Goal: Task Accomplishment & Management: Manage account settings

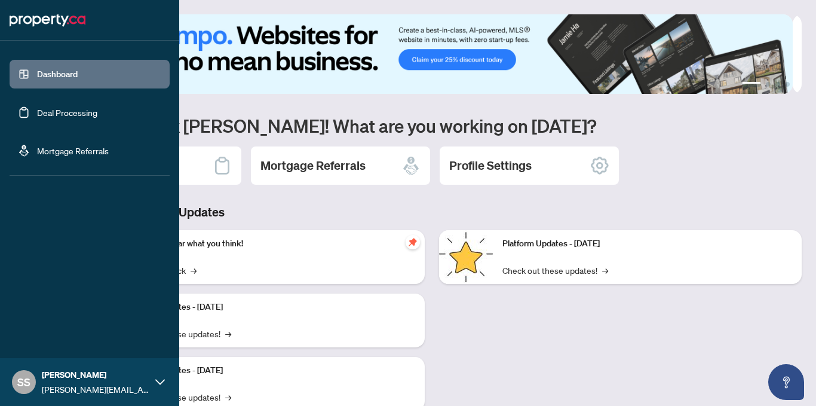
click at [37, 114] on link "Deal Processing" at bounding box center [67, 112] width 60 height 11
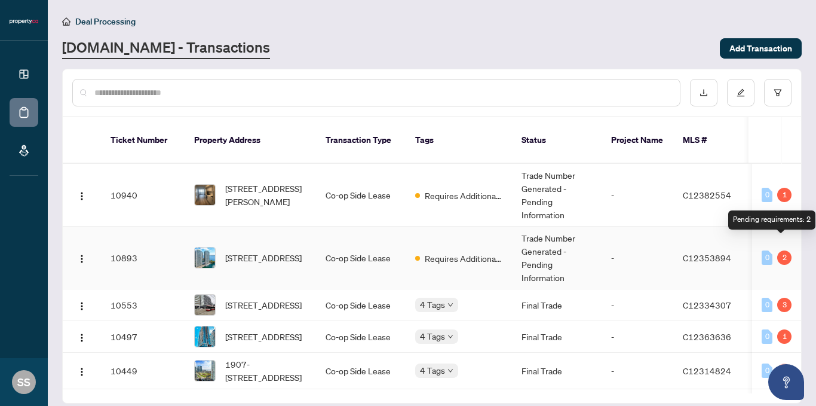
click at [778, 250] on div "2" at bounding box center [784, 257] width 14 height 14
click at [696, 252] on span "C12353894" at bounding box center [707, 257] width 48 height 11
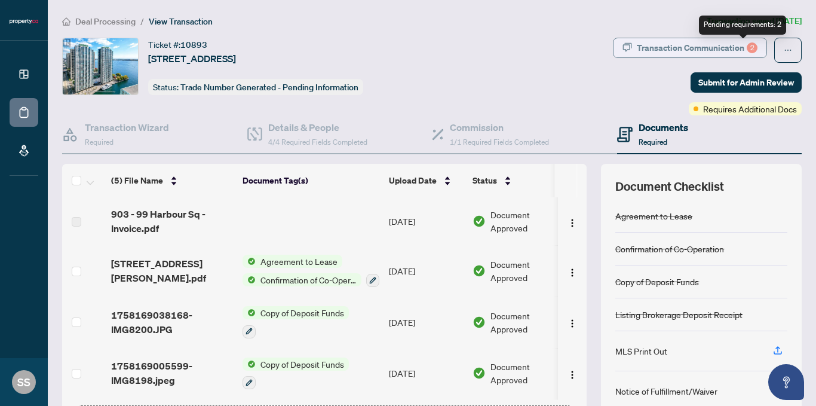
click at [747, 43] on div "2" at bounding box center [752, 47] width 11 height 11
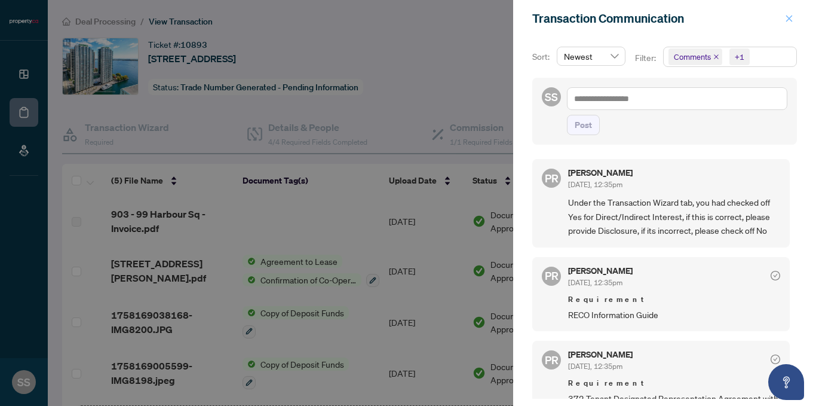
click at [789, 12] on span "button" at bounding box center [789, 18] width 8 height 19
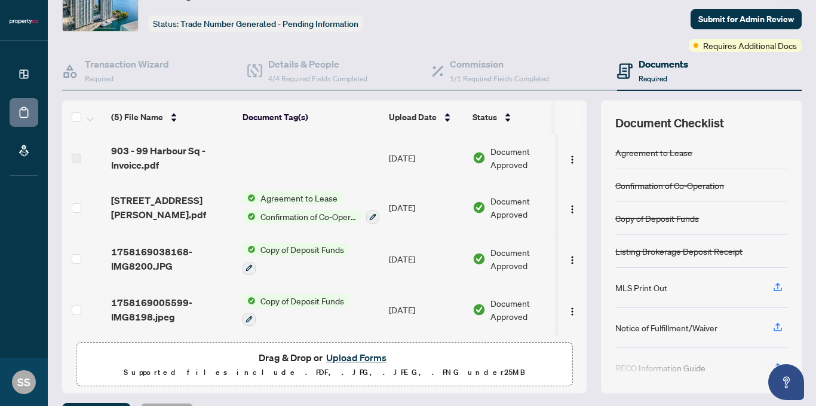
scroll to position [94, 0]
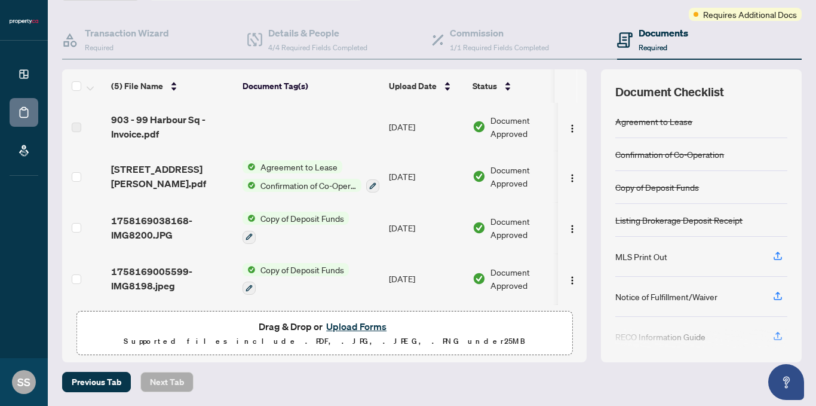
click at [361, 326] on button "Upload Forms" at bounding box center [357, 326] width 68 height 16
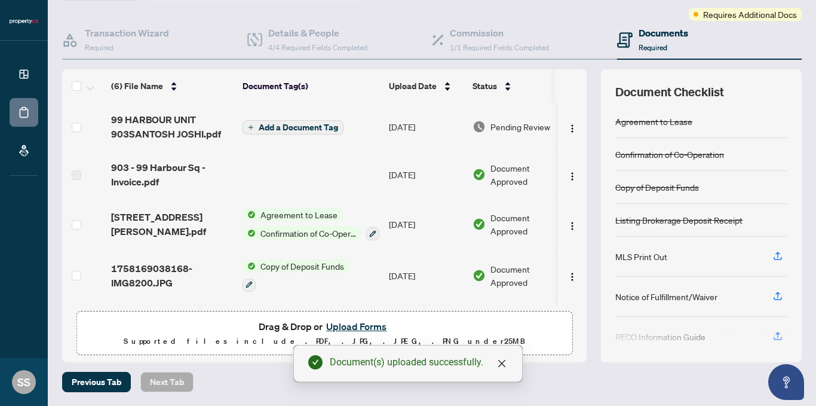
click at [282, 125] on span "Add a Document Tag" at bounding box center [298, 127] width 79 height 8
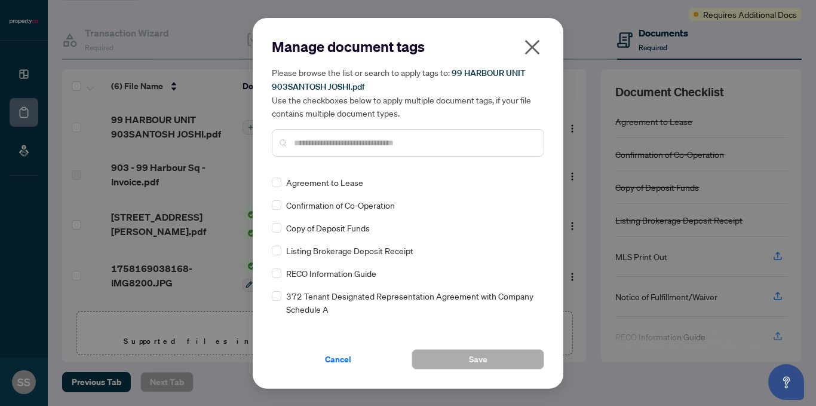
click at [532, 47] on icon "close" at bounding box center [532, 46] width 15 height 15
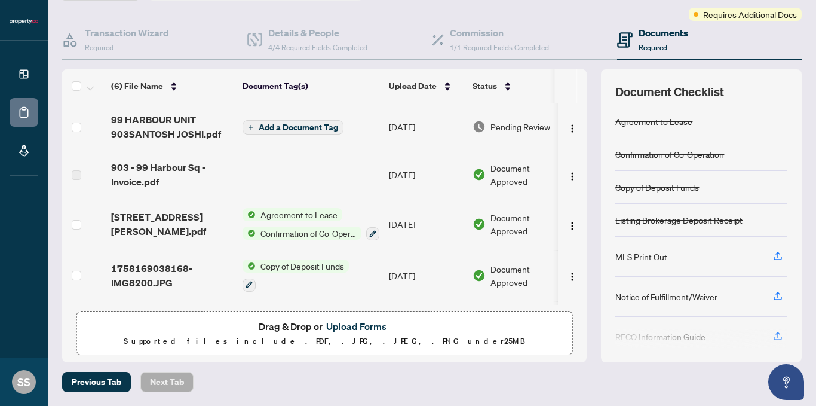
drag, startPoint x: 332, startPoint y: 121, endPoint x: 313, endPoint y: 141, distance: 27.9
click at [313, 141] on td "Add a Document Tag" at bounding box center [311, 127] width 146 height 48
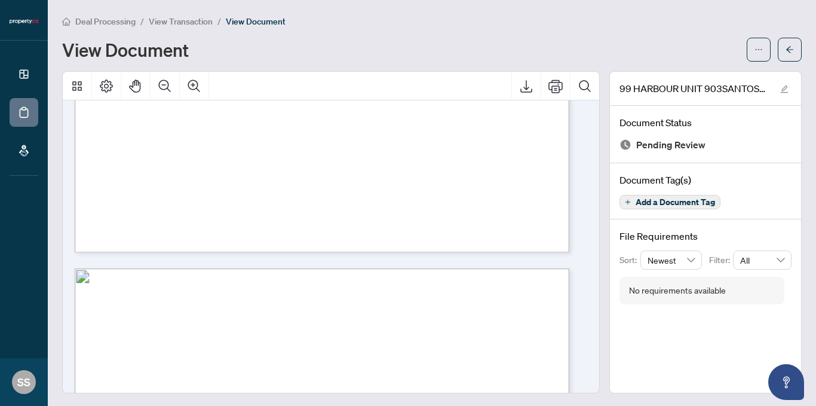
scroll to position [18977, 0]
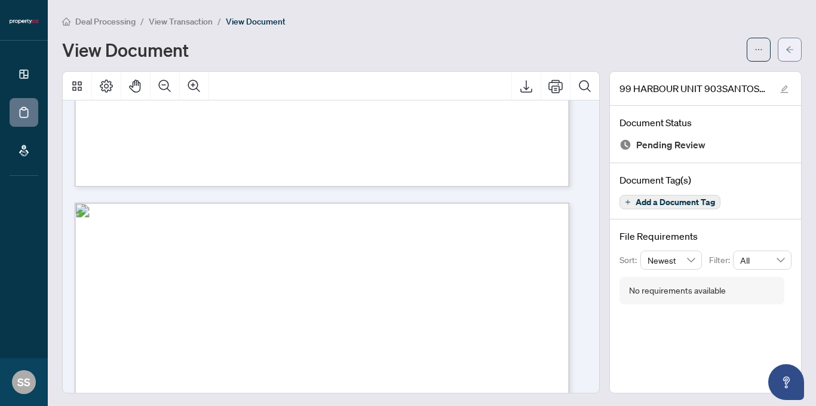
click at [786, 50] on button "button" at bounding box center [790, 50] width 24 height 24
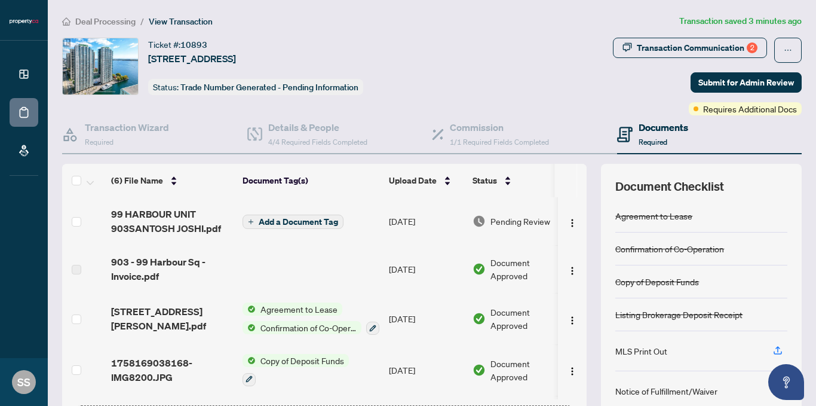
drag, startPoint x: 313, startPoint y: 223, endPoint x: 384, endPoint y: 264, distance: 82.4
click at [384, 264] on td "[DATE]" at bounding box center [426, 269] width 84 height 48
click at [568, 222] on img "button" at bounding box center [573, 223] width 10 height 10
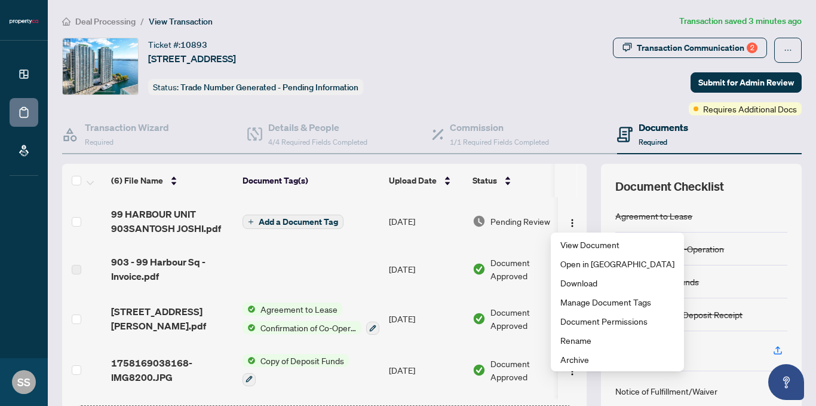
click at [361, 250] on td at bounding box center [311, 269] width 146 height 48
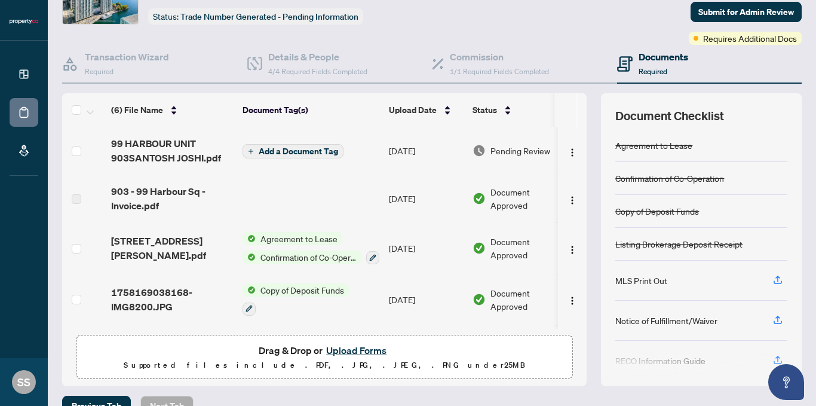
scroll to position [94, 0]
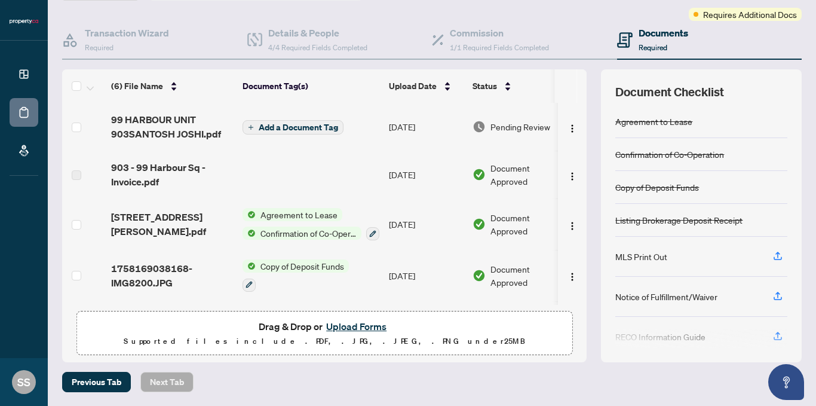
click at [368, 324] on button "Upload Forms" at bounding box center [357, 326] width 68 height 16
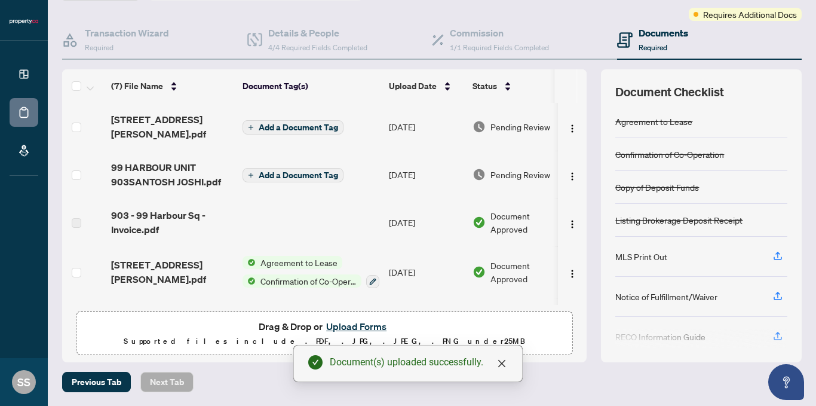
click at [430, 123] on td "[DATE]" at bounding box center [426, 127] width 84 height 48
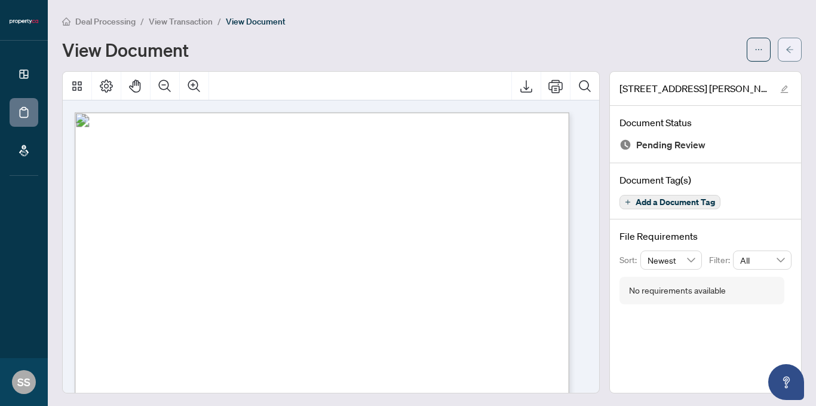
click at [778, 45] on button "button" at bounding box center [790, 50] width 24 height 24
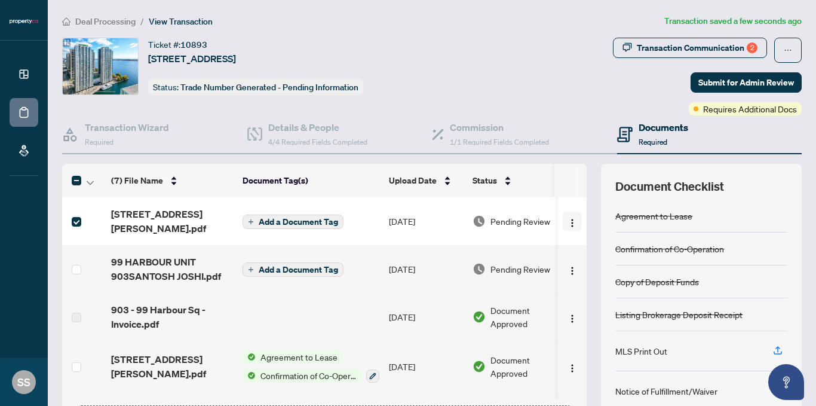
click at [568, 224] on img "button" at bounding box center [573, 223] width 10 height 10
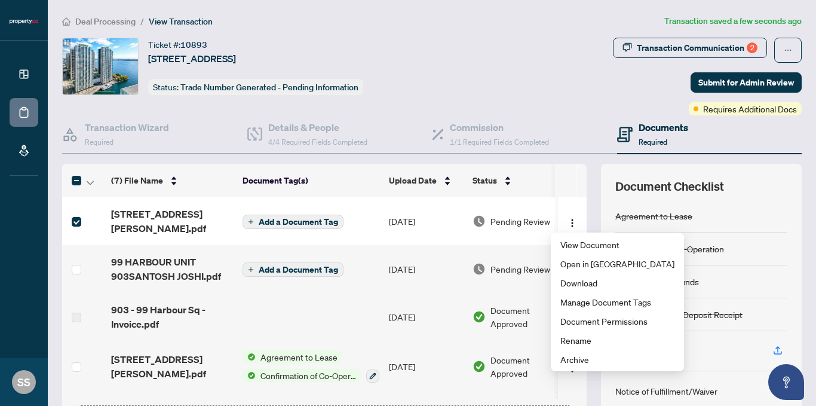
click at [406, 216] on td "[DATE]" at bounding box center [426, 221] width 84 height 48
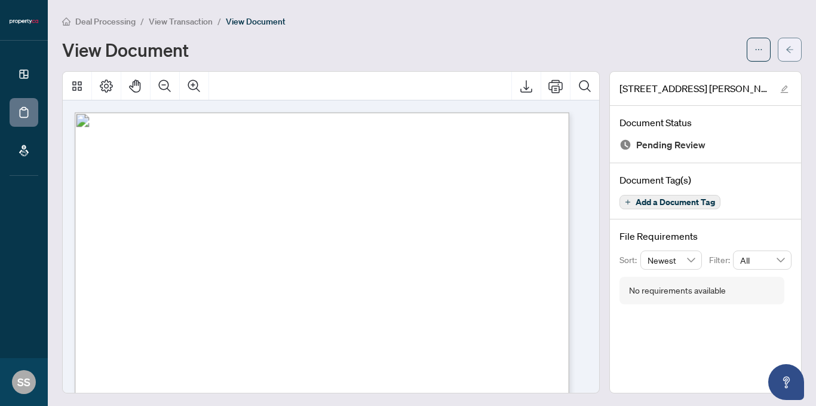
click at [786, 50] on icon "arrow-left" at bounding box center [789, 49] width 7 height 7
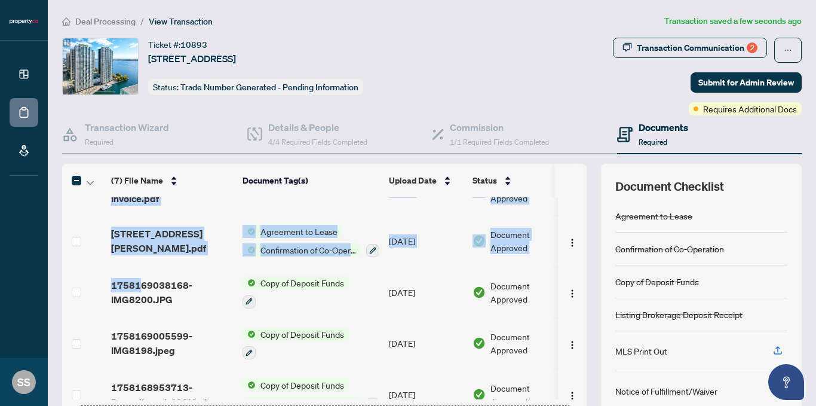
scroll to position [149, 0]
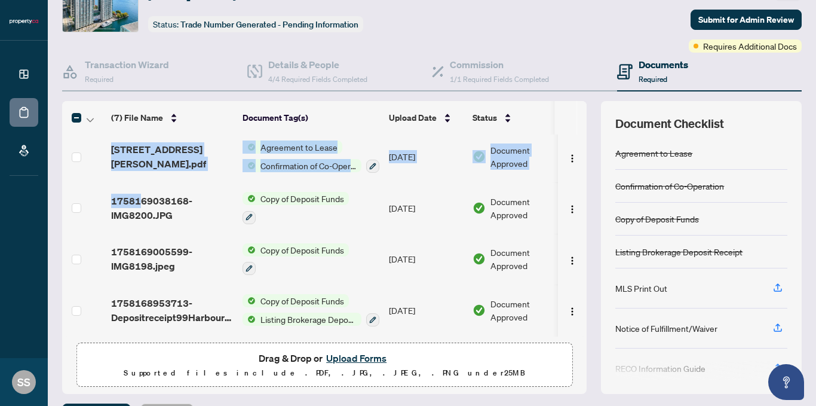
drag, startPoint x: 142, startPoint y: 395, endPoint x: 220, endPoint y: 395, distance: 77.7
click at [220, 395] on div "Deal Processing / View Transaction Transaction saved a few seconds ago Ticket #…" at bounding box center [431, 188] width 749 height 472
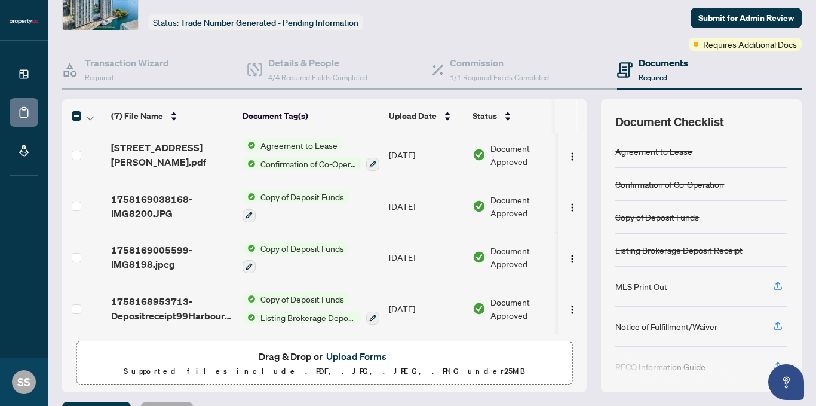
click at [583, 314] on div "(7) File Name Document Tag(s) Upload Date Status (7) File Name Document Tag(s) …" at bounding box center [432, 245] width 740 height 293
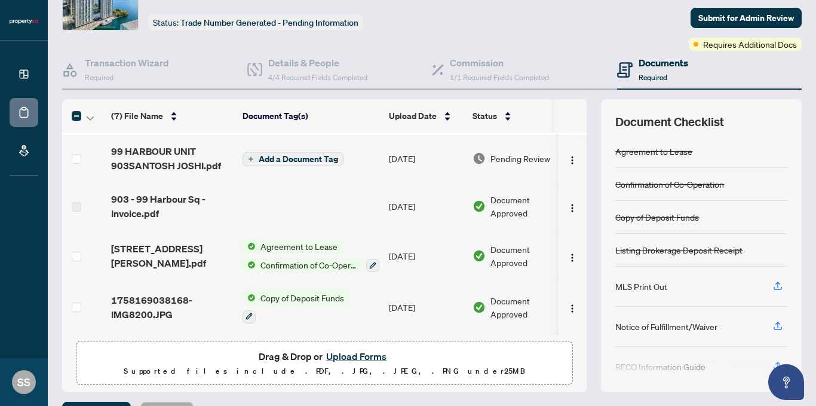
scroll to position [0, 0]
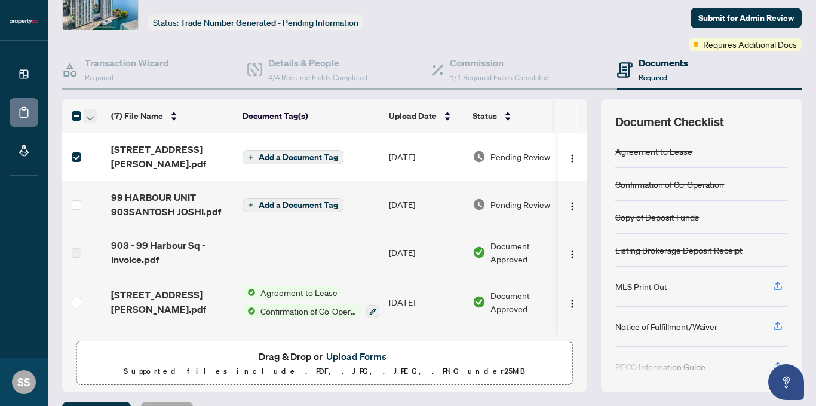
click at [85, 120] on button "button" at bounding box center [90, 116] width 13 height 14
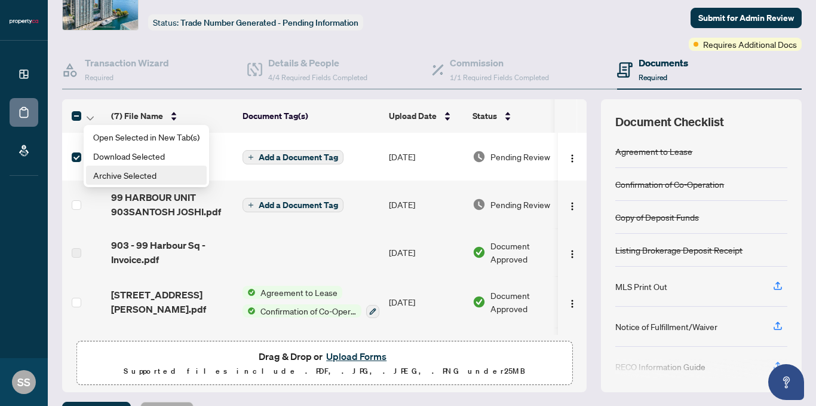
click at [120, 179] on span "Archive Selected" at bounding box center [146, 175] width 106 height 13
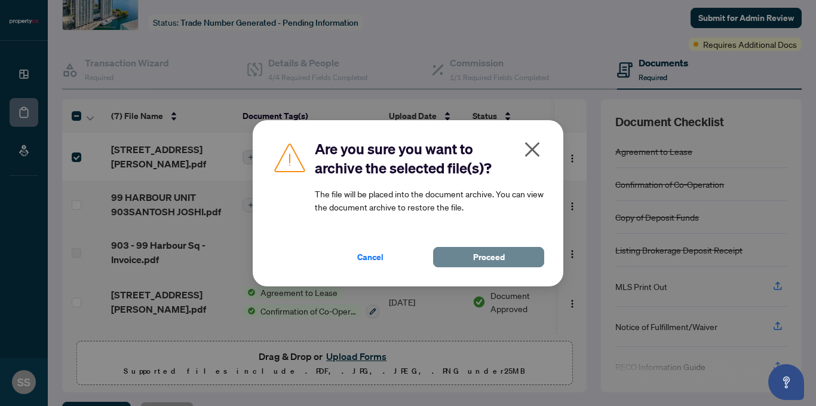
click at [483, 258] on span "Proceed" at bounding box center [489, 256] width 32 height 19
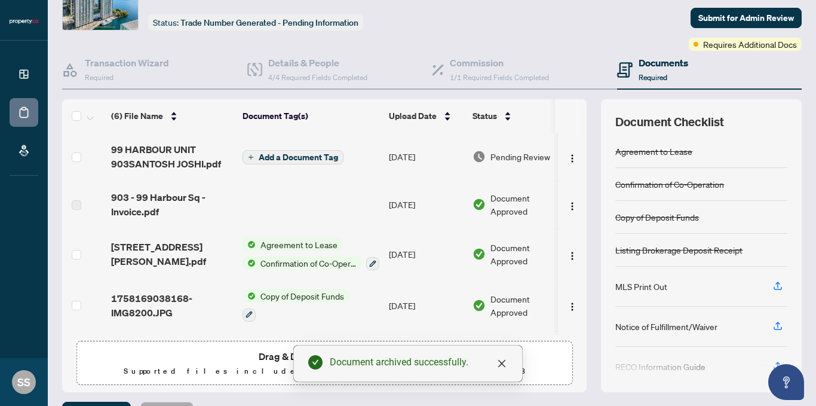
click at [586, 335] on div "(6) File Name Document Tag(s) Upload Date Status (6) File Name Document Tag(s) …" at bounding box center [432, 245] width 740 height 293
click at [747, 12] on span "Submit for Admin Review" at bounding box center [747, 17] width 96 height 19
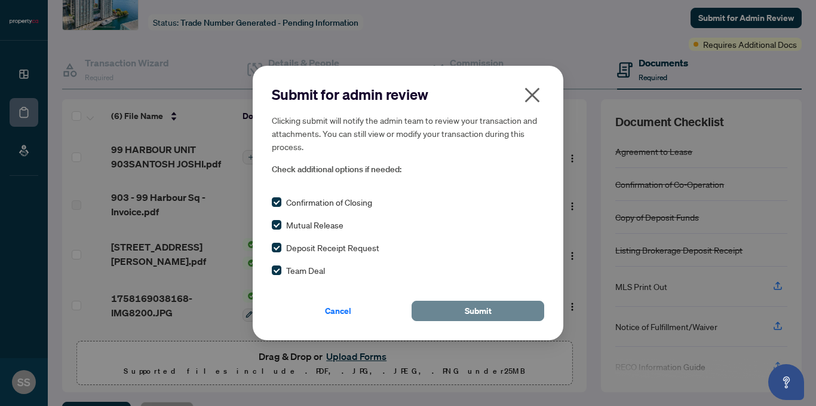
click at [503, 307] on button "Submit" at bounding box center [478, 311] width 133 height 20
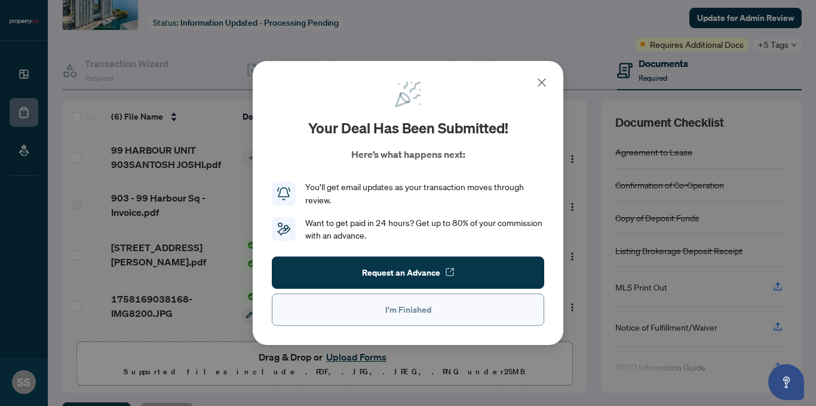
click at [396, 313] on span "I'm Finished" at bounding box center [408, 309] width 46 height 19
